Goal: Communication & Community: Answer question/provide support

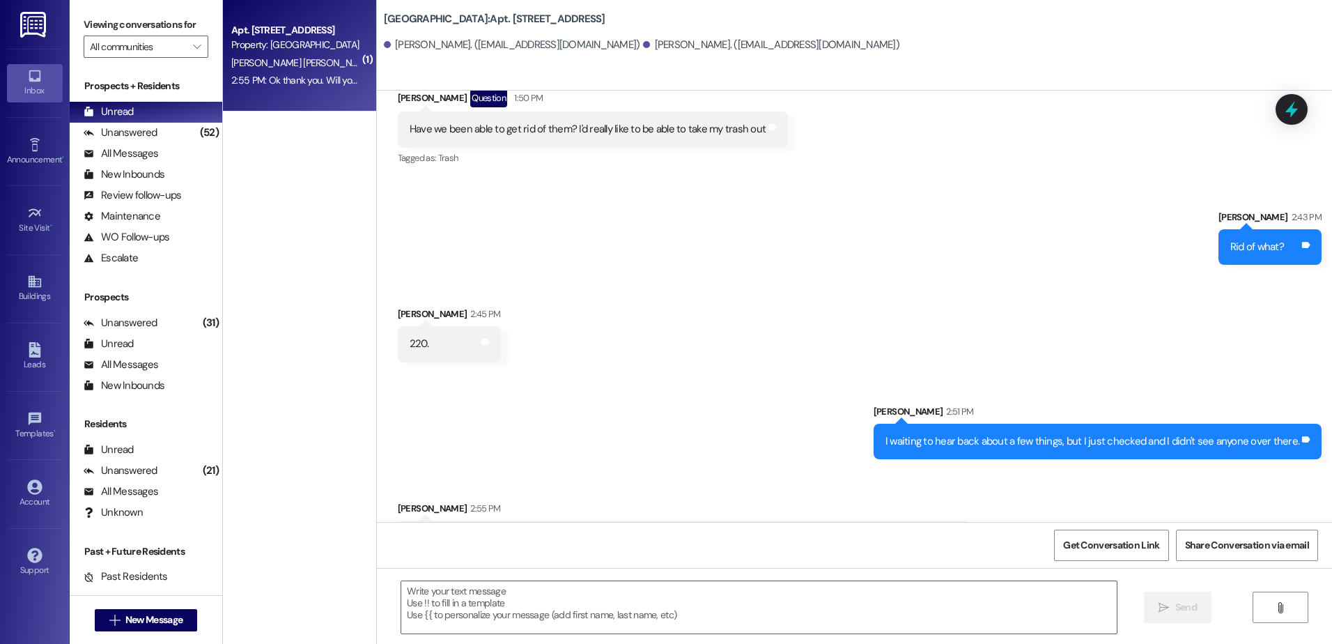
scroll to position [8461, 0]
click at [476, 622] on textarea at bounding box center [758, 607] width 715 height 52
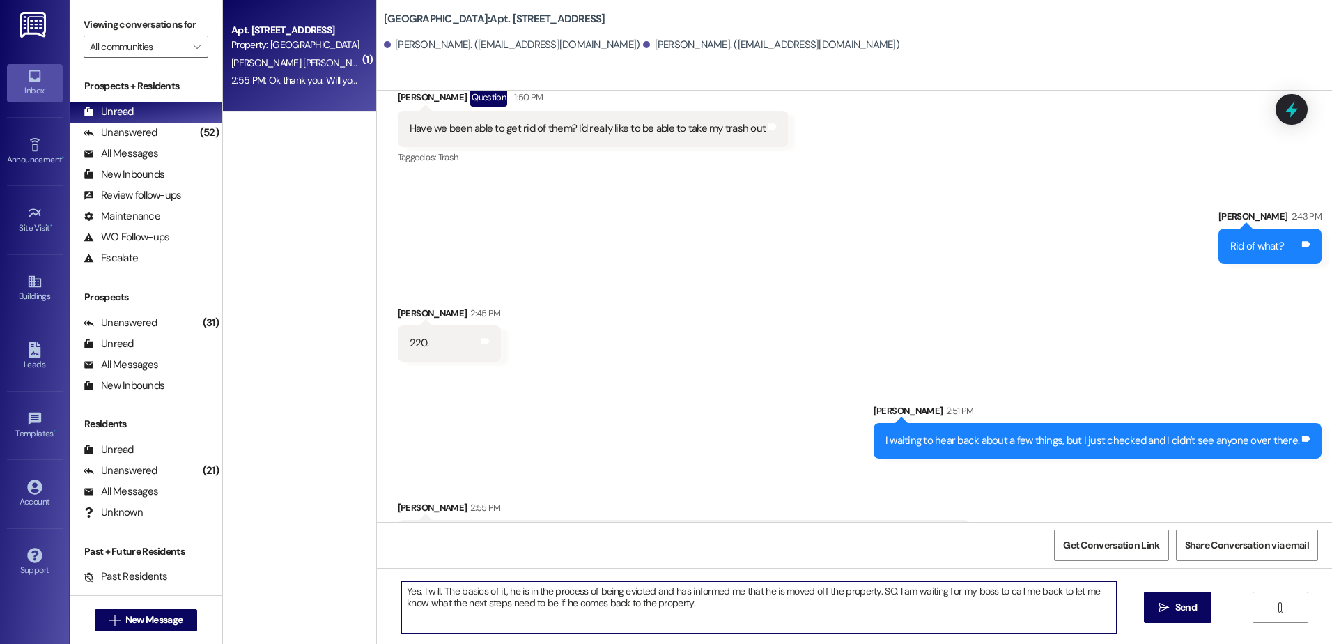
click at [881, 583] on textarea "Yes, I will. The basics of it, he is in the process of being evicted and has in…" at bounding box center [758, 607] width 715 height 52
click at [906, 618] on textarea "Yes, I will. The basics of it, he is in the process of being evicted and has in…" at bounding box center [758, 607] width 715 height 52
type textarea "Yes, I will. The basics of it, he is in the process of being evicted and has in…"
click at [1164, 614] on span " Send" at bounding box center [1178, 607] width 44 height 15
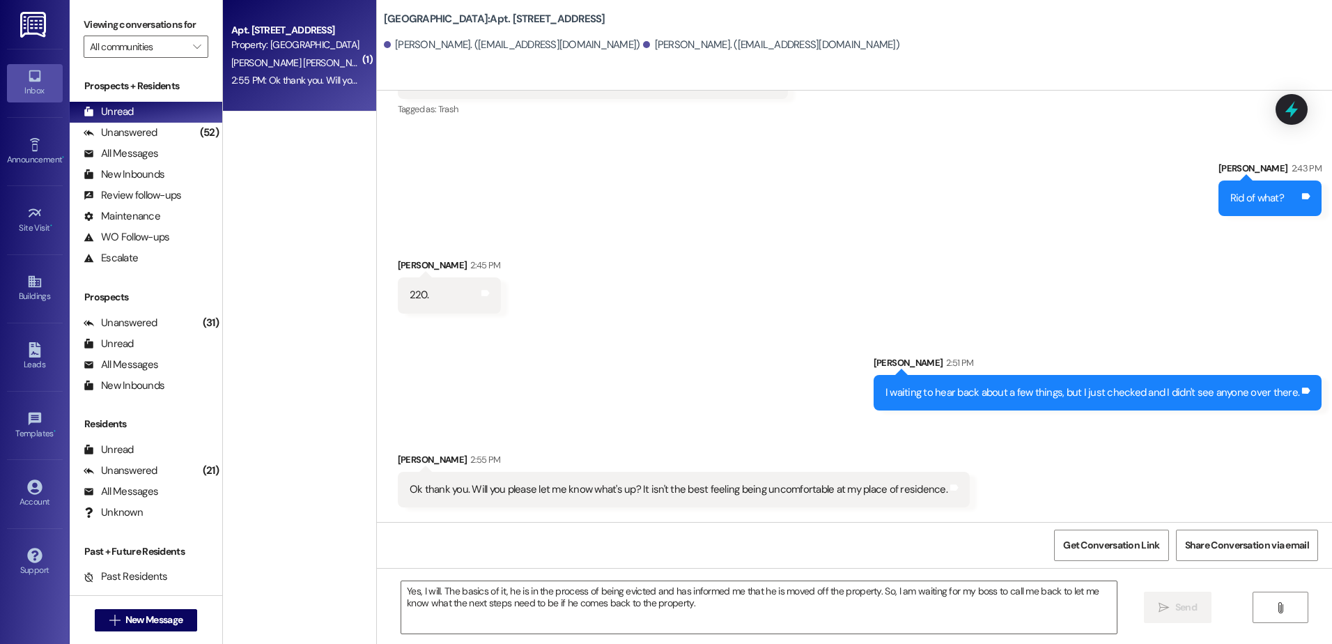
scroll to position [8573, 0]
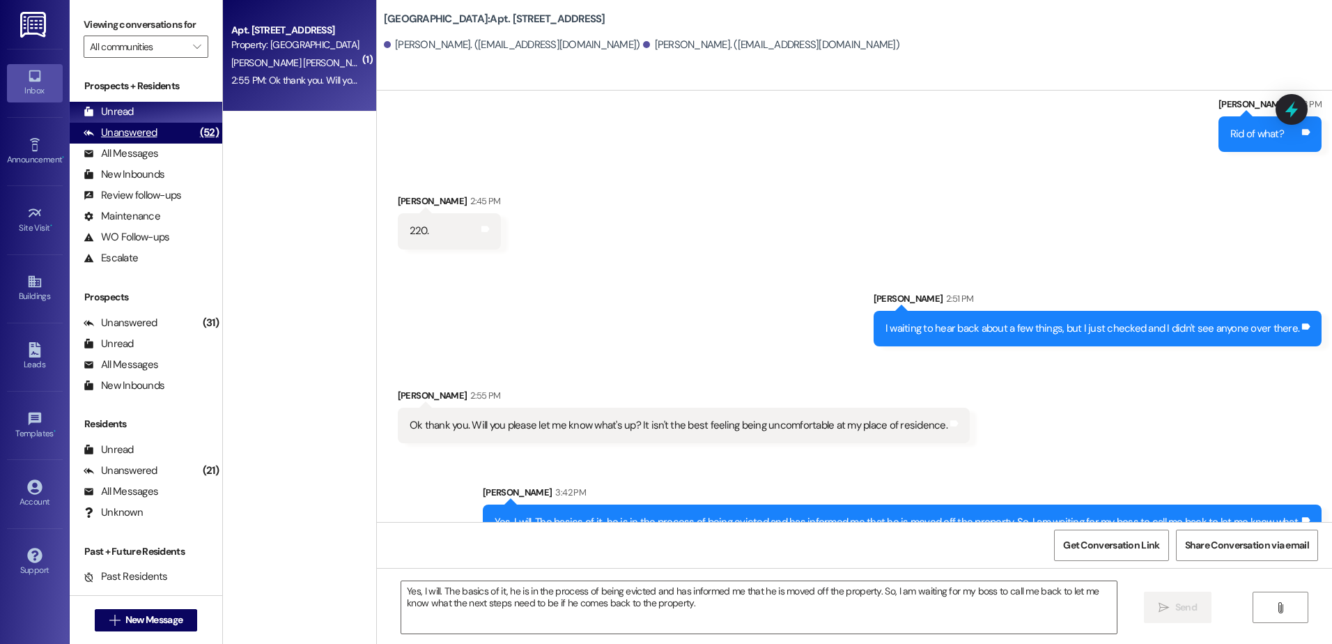
click at [197, 127] on div "(52)" at bounding box center [210, 133] width 26 height 22
click at [176, 118] on div "Unread (0)" at bounding box center [146, 112] width 153 height 21
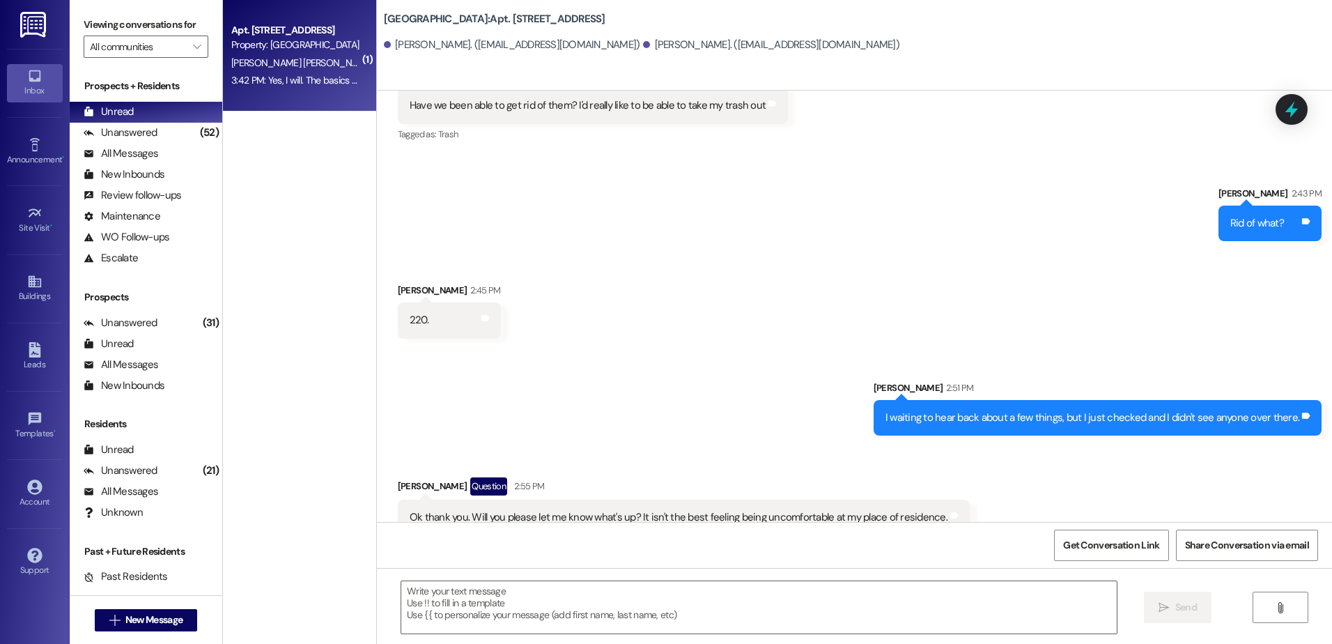
scroll to position [8596, 0]
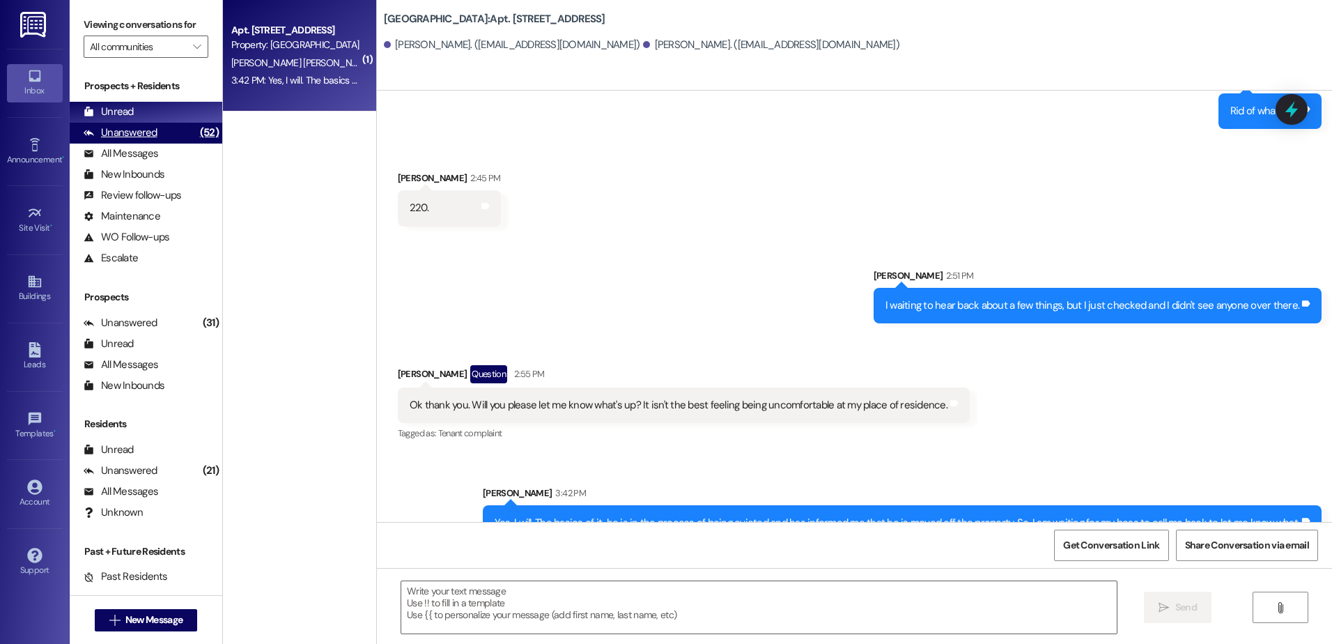
click at [157, 138] on div "Unanswered (52)" at bounding box center [146, 133] width 153 height 21
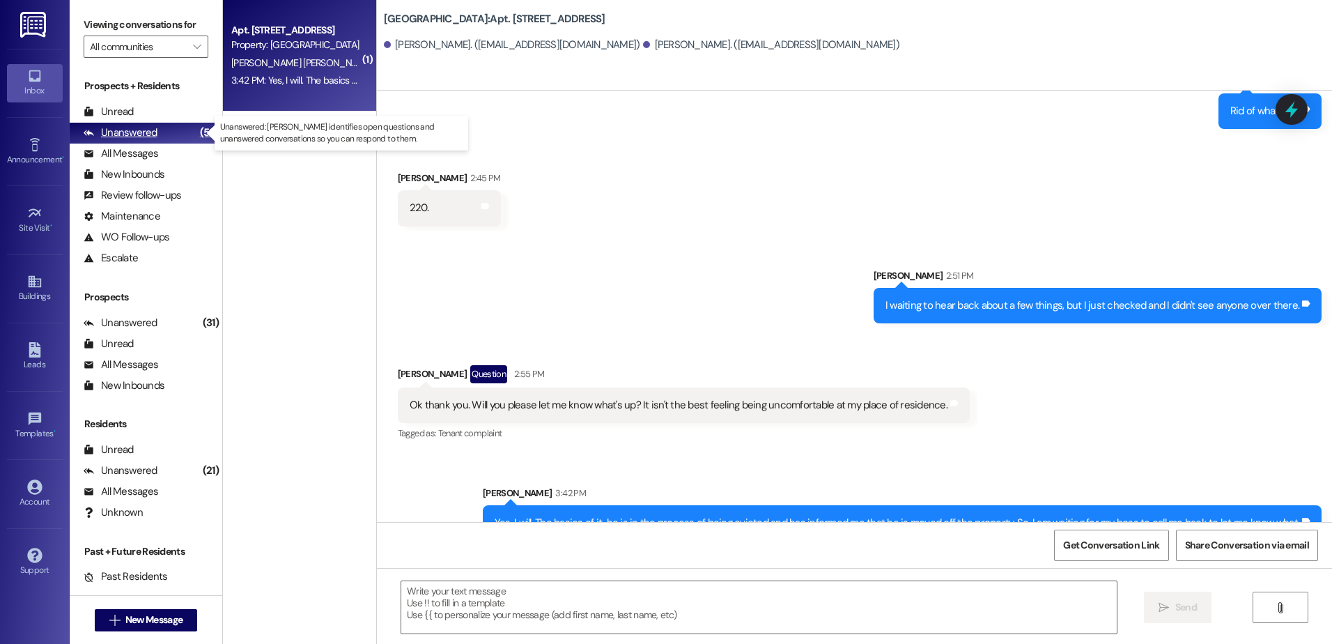
click at [155, 125] on div "Unanswered" at bounding box center [121, 132] width 74 height 15
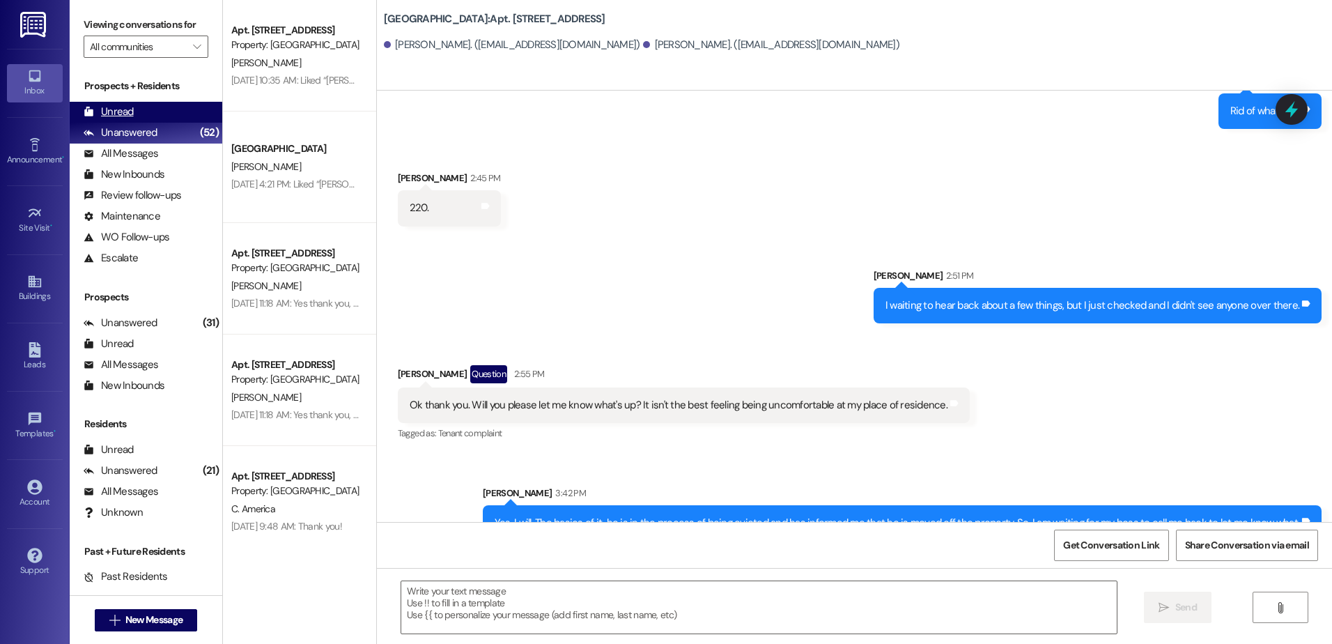
click at [141, 104] on div "Unread (0)" at bounding box center [146, 112] width 153 height 21
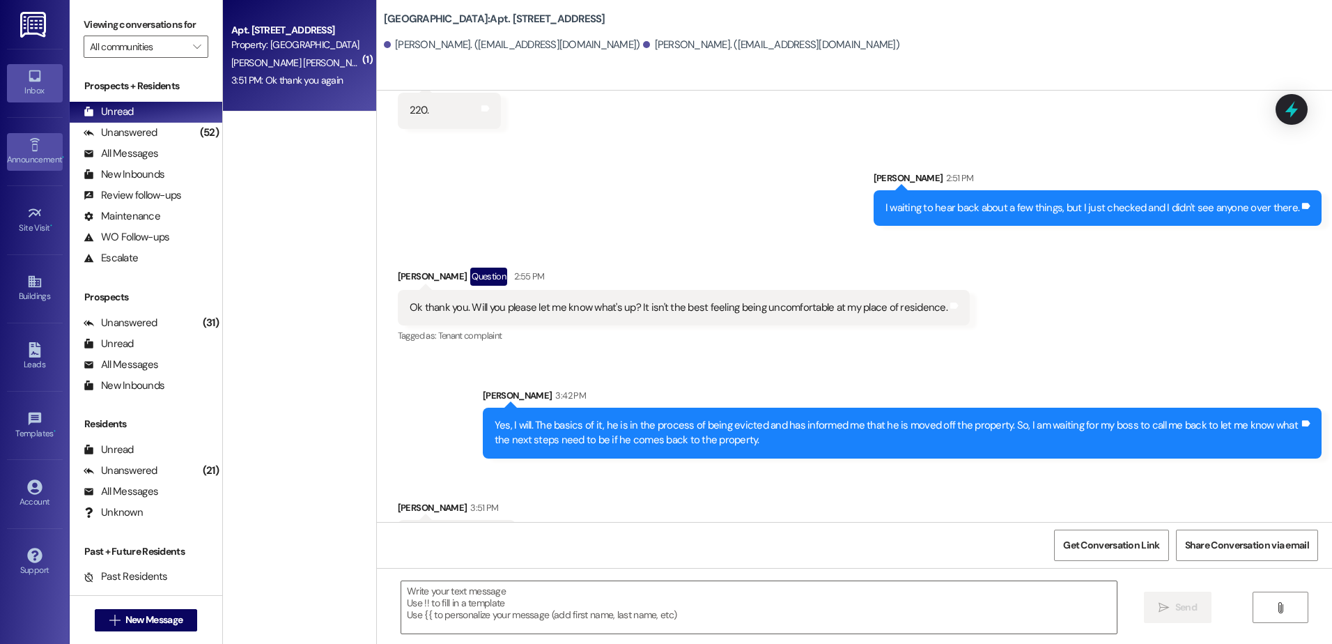
scroll to position [42, 0]
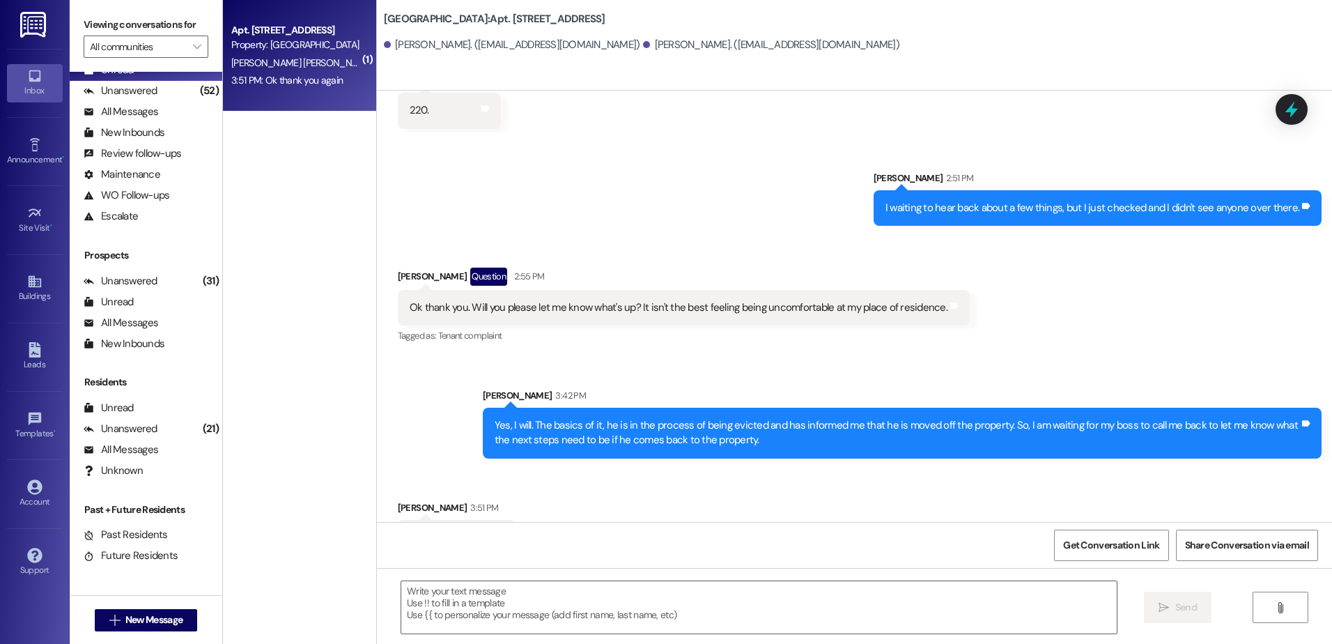
click at [849, 469] on div "Received via SMS [PERSON_NAME] 3:51 PM Ok thank you again Tags and notes" at bounding box center [854, 517] width 955 height 97
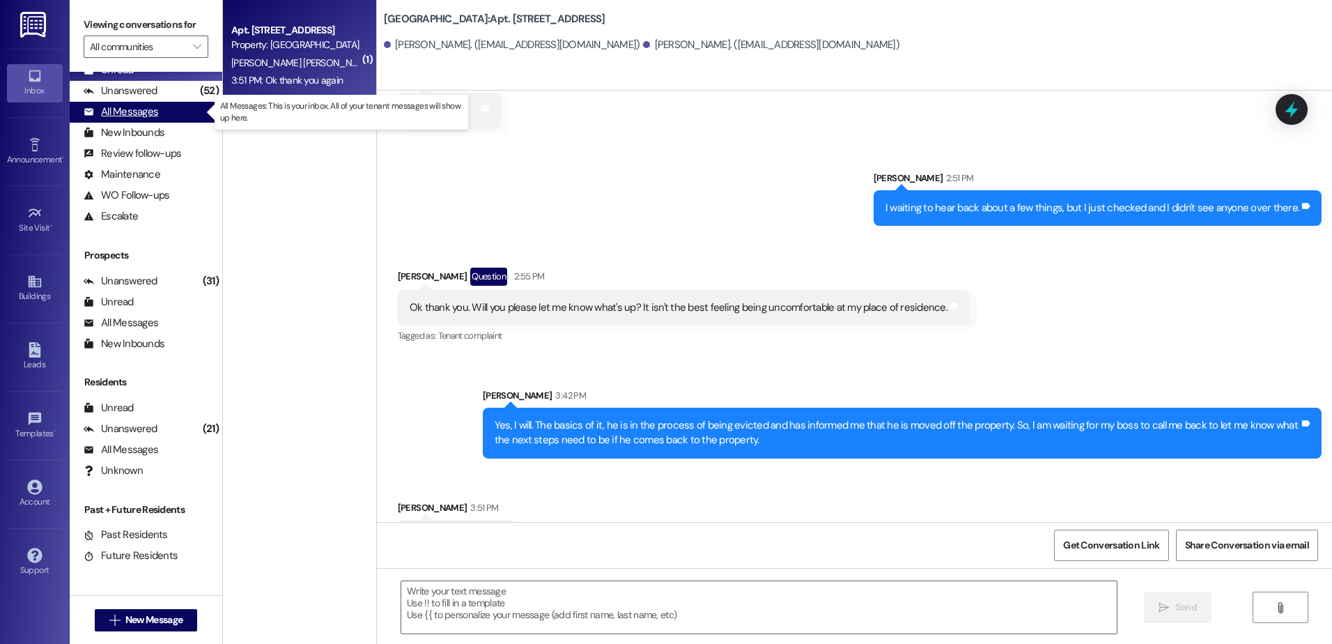
click at [104, 110] on div "All Messages" at bounding box center [121, 112] width 75 height 15
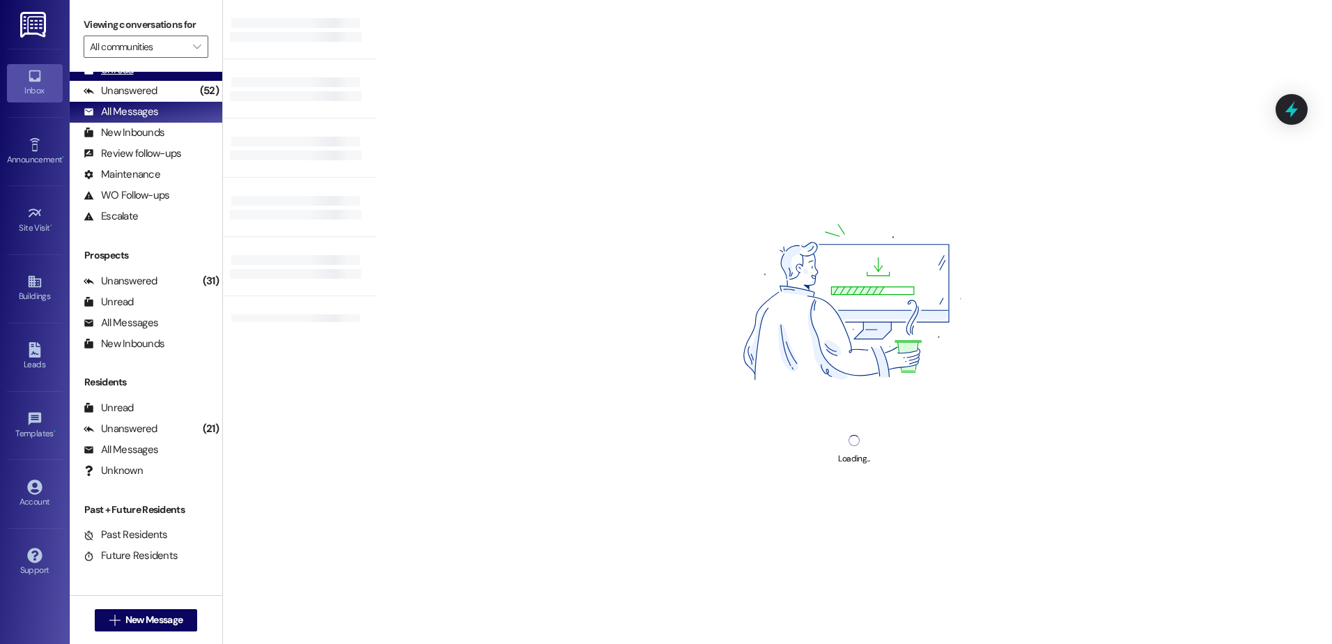
click at [115, 72] on div "Unread" at bounding box center [109, 70] width 50 height 15
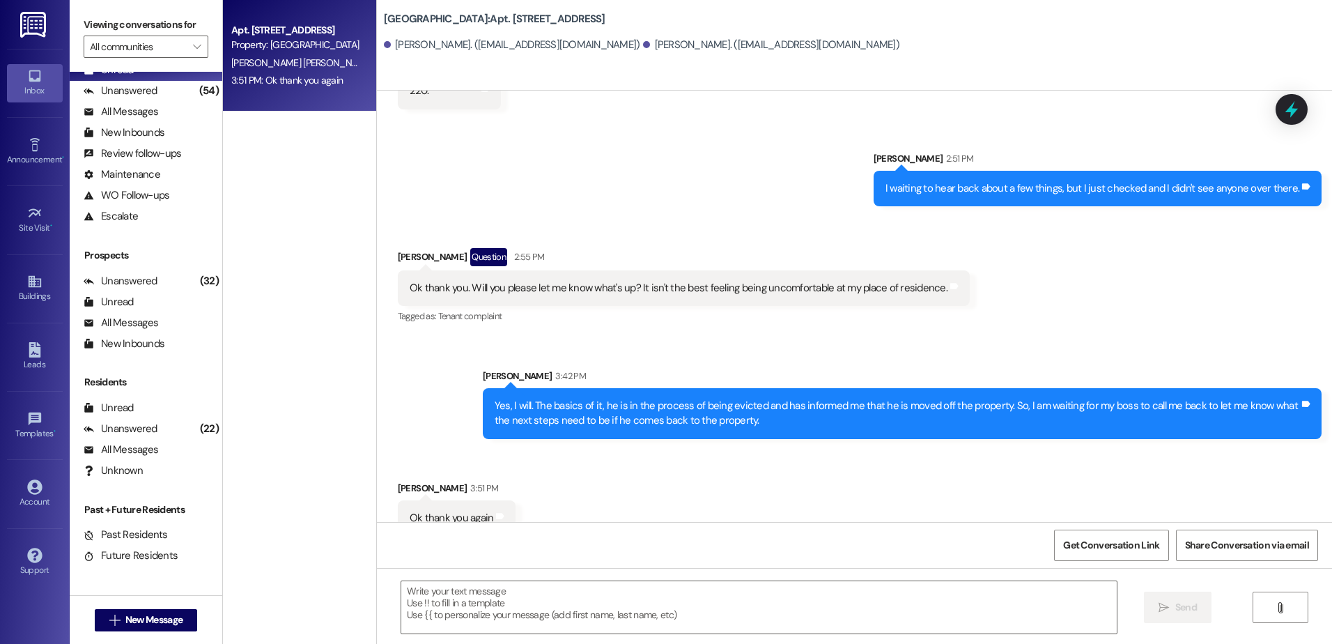
scroll to position [8714, 0]
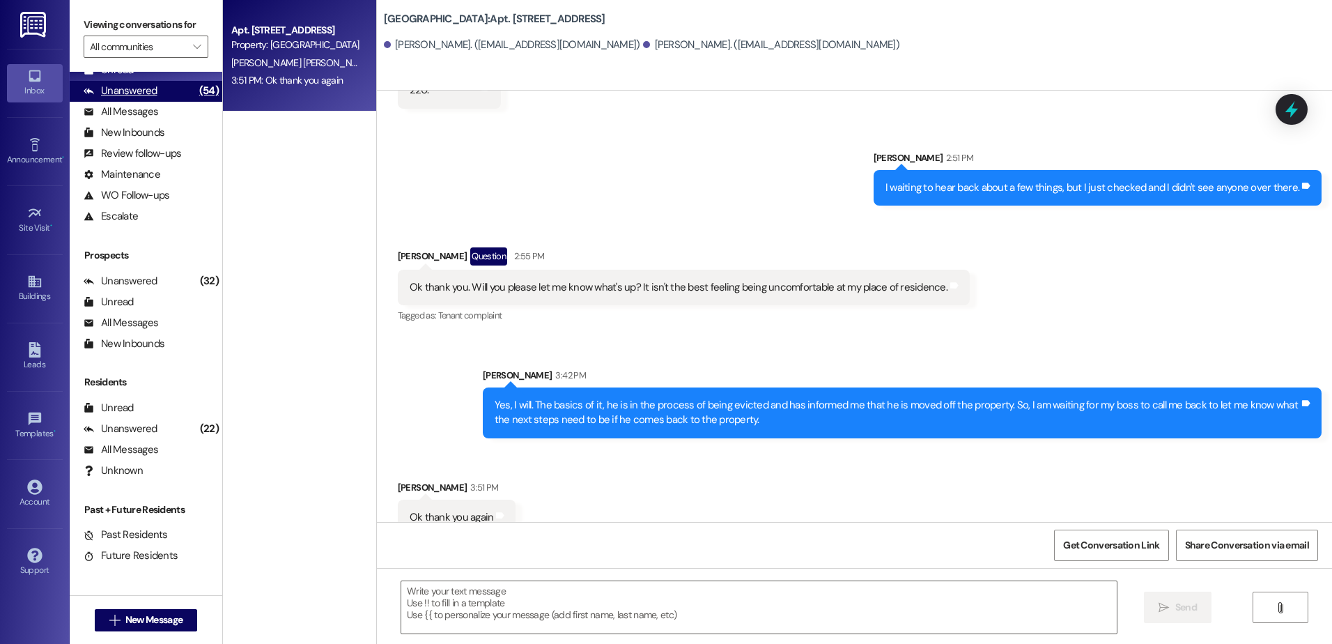
click at [144, 82] on div "Unanswered (54)" at bounding box center [146, 91] width 153 height 21
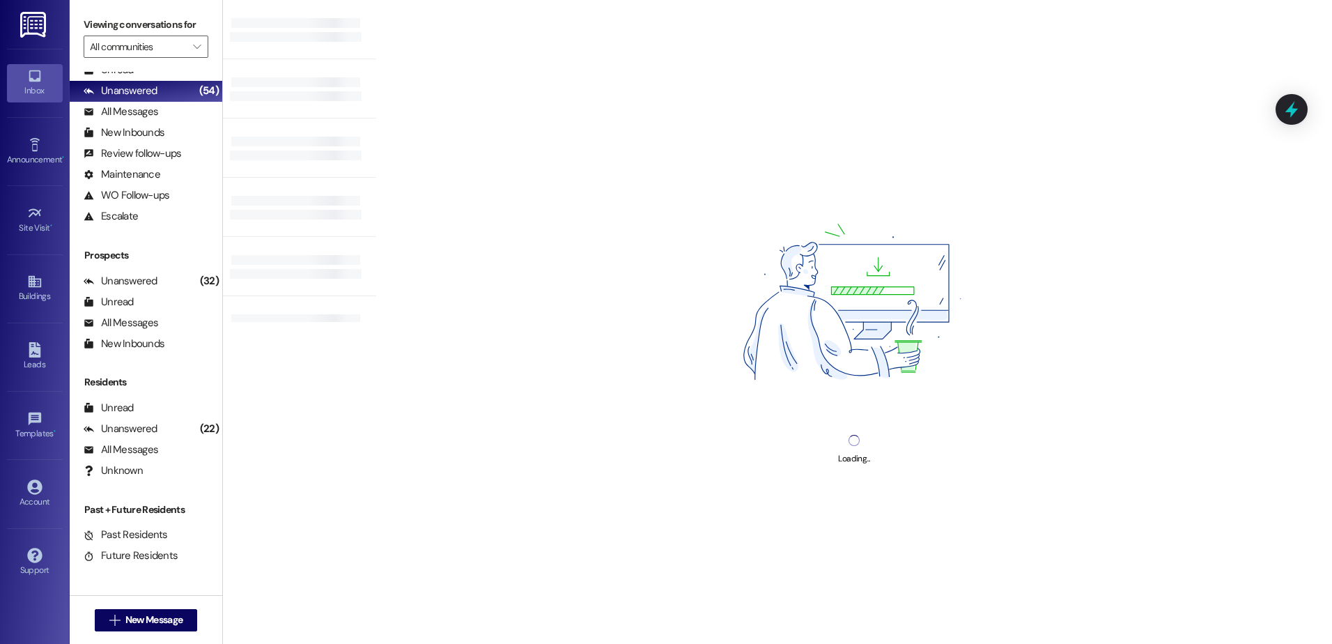
click at [146, 71] on div "Viewing conversations for All communities " at bounding box center [146, 36] width 153 height 72
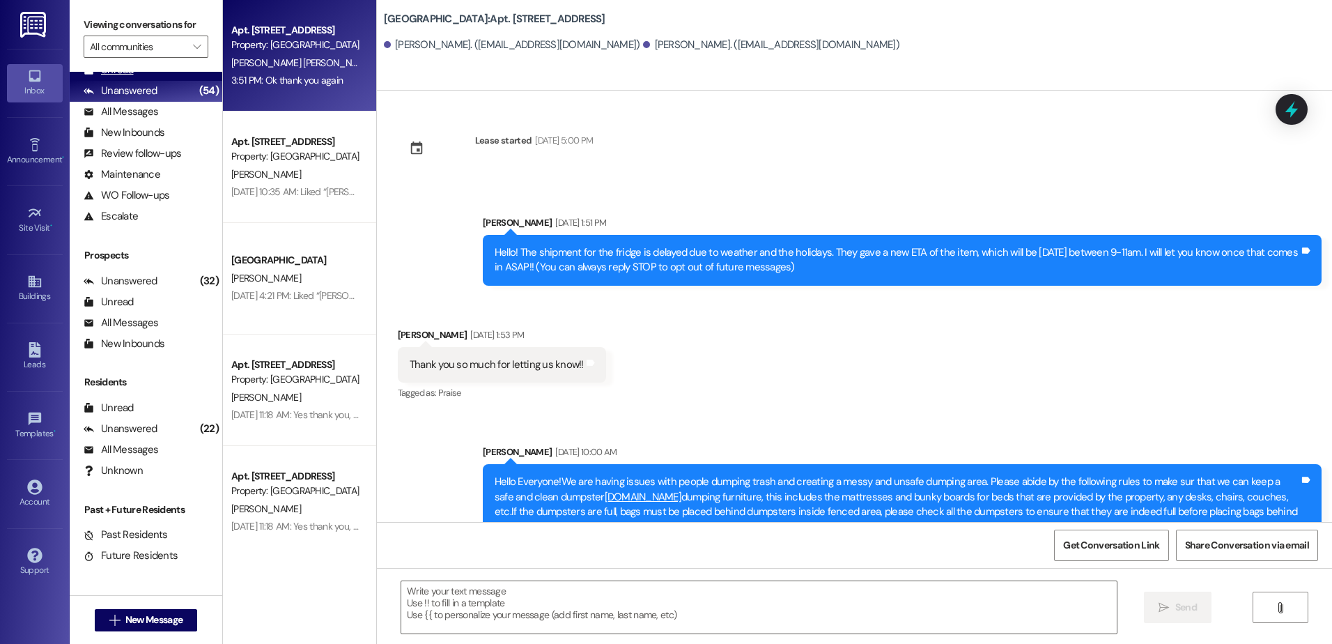
click at [146, 74] on div "Unread (0)" at bounding box center [146, 70] width 153 height 21
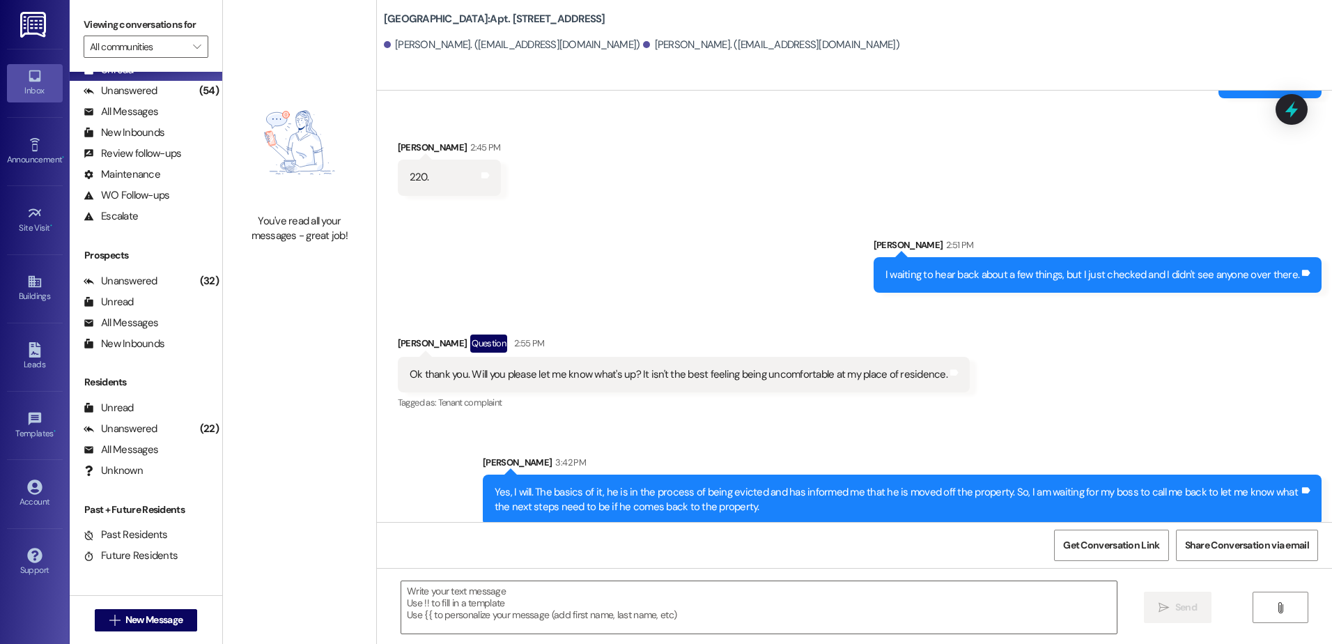
scroll to position [8713, 0]
